Goal: Check status

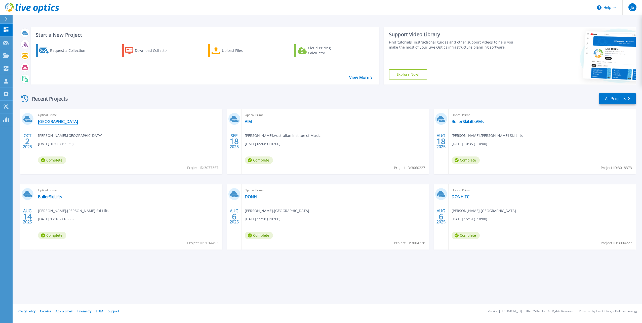
click at [69, 120] on link "[GEOGRAPHIC_DATA]" at bounding box center [58, 121] width 40 height 5
